Goal: Information Seeking & Learning: Learn about a topic

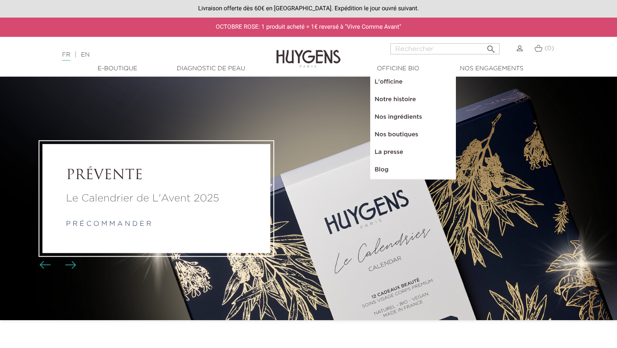
click at [393, 85] on link "L'officine" at bounding box center [413, 82] width 86 height 18
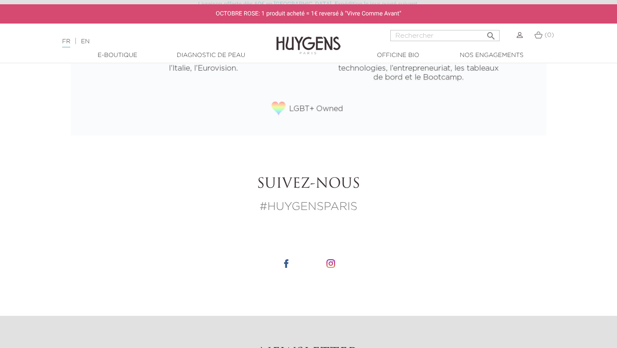
scroll to position [1128, 0]
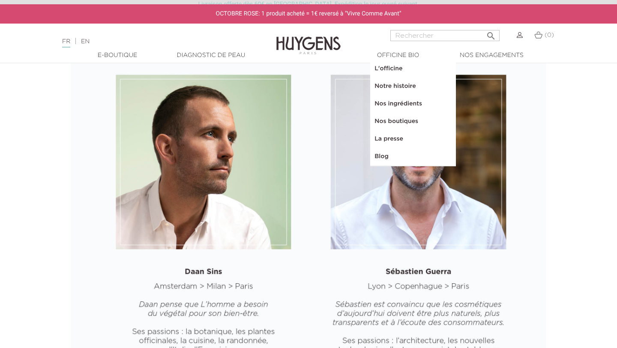
click at [391, 84] on link "Notre histoire" at bounding box center [413, 87] width 86 height 18
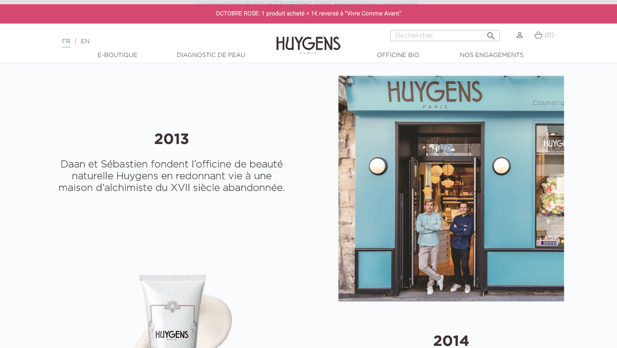
select select "FR"
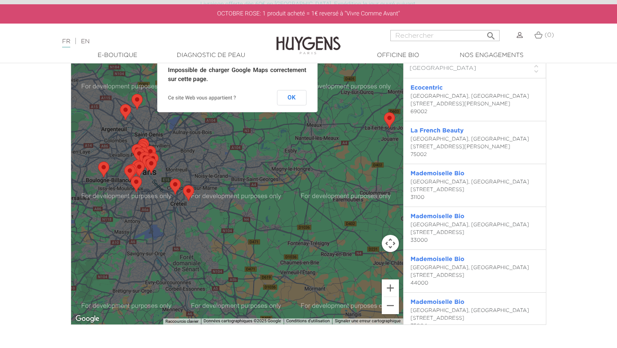
scroll to position [1877, 0]
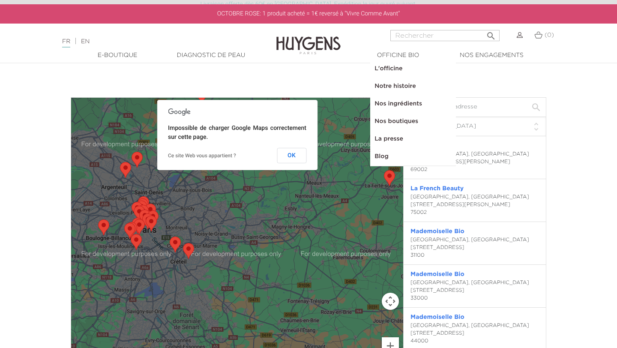
click at [403, 107] on link "Nos ingrédients" at bounding box center [413, 104] width 86 height 18
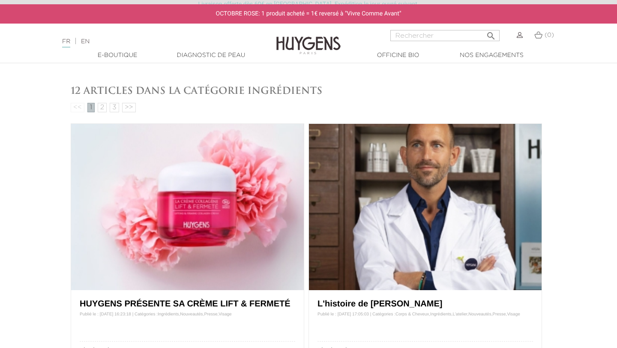
scroll to position [398, 0]
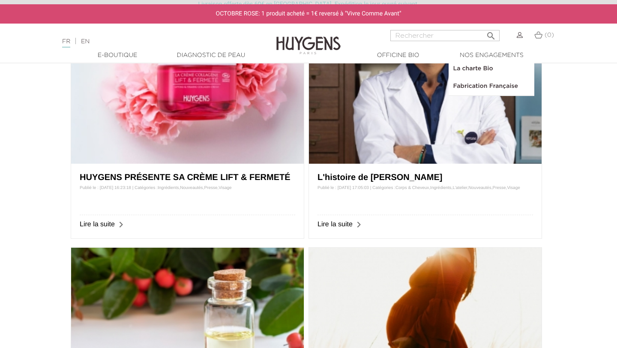
click at [489, 81] on link "Fabrication Française" at bounding box center [491, 87] width 86 height 18
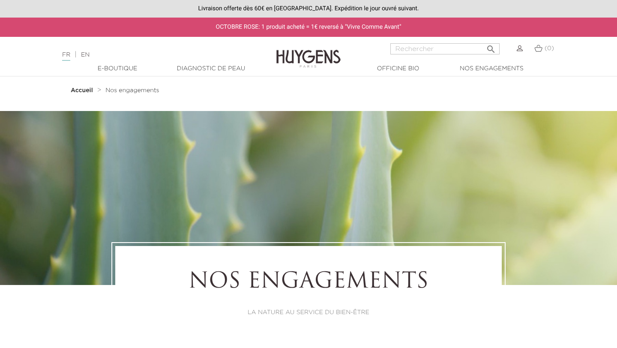
click at [299, 64] on img at bounding box center [308, 52] width 64 height 33
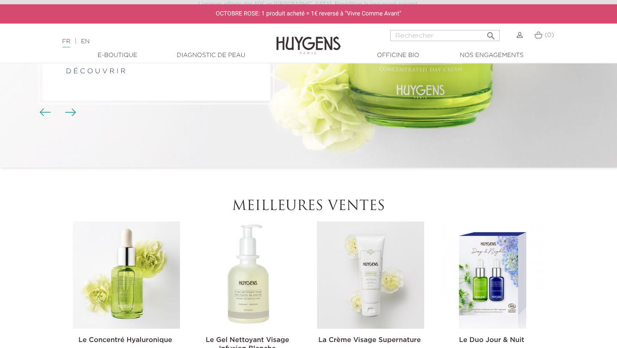
scroll to position [170, 0]
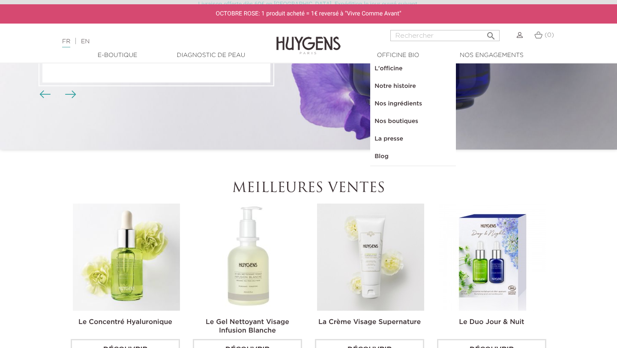
click at [389, 64] on link "L'officine" at bounding box center [413, 69] width 86 height 18
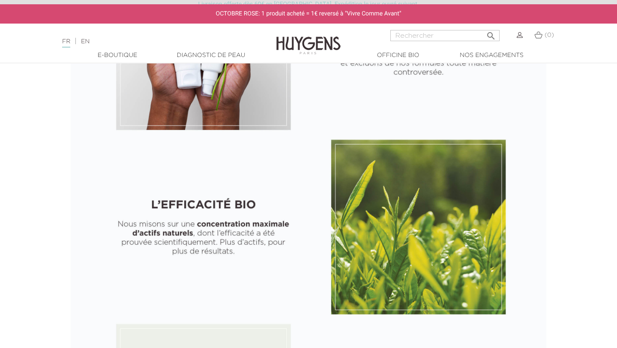
scroll to position [691, 0]
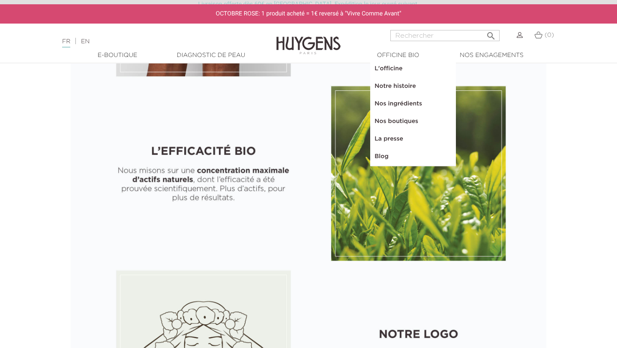
click at [387, 151] on link "Blog" at bounding box center [413, 157] width 86 height 18
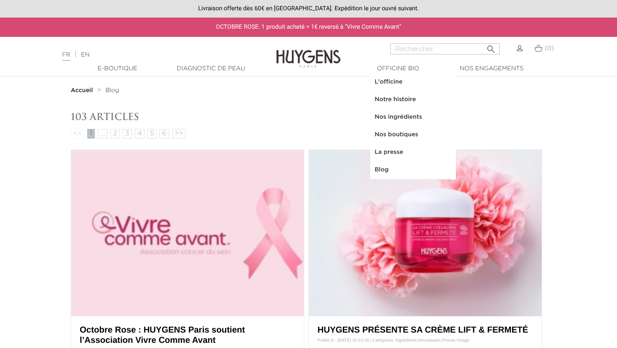
click at [392, 80] on link "L'officine" at bounding box center [413, 82] width 86 height 18
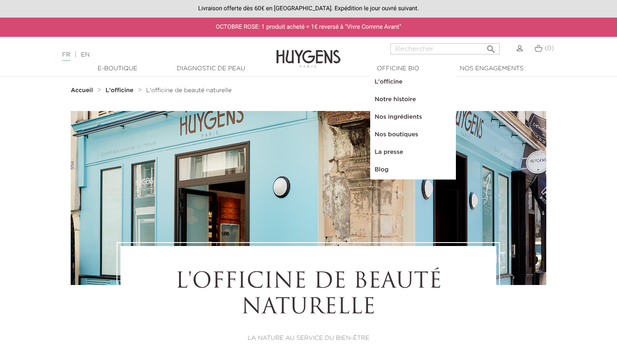
click at [397, 98] on link "Notre histoire" at bounding box center [413, 100] width 86 height 18
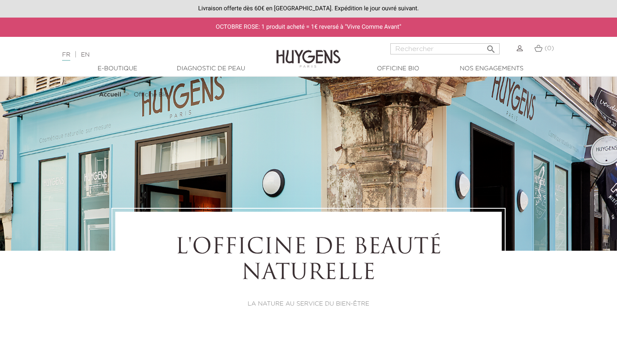
select select "FR"
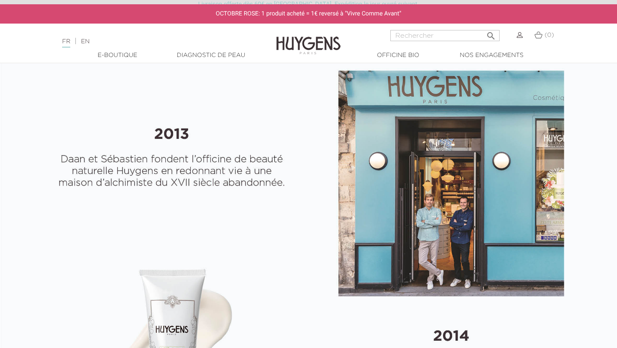
scroll to position [349, 0]
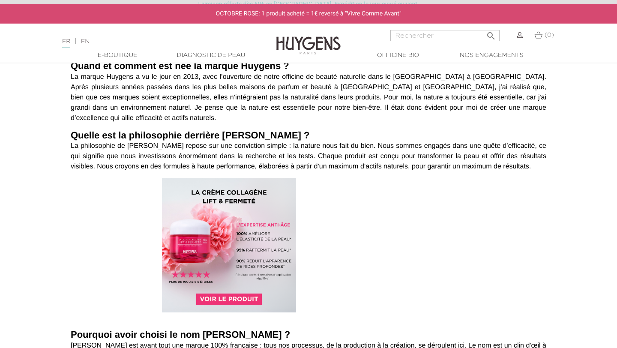
scroll to position [261, 0]
